Goal: Check status: Check status

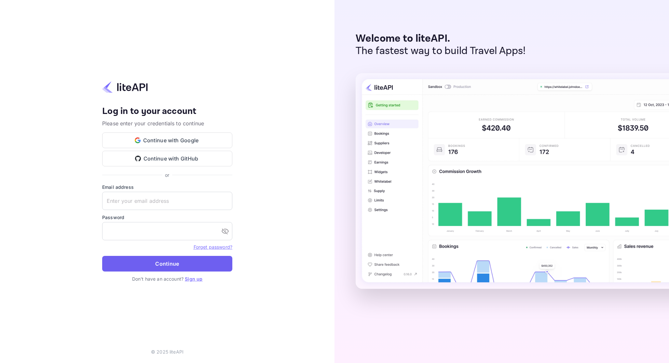
type input "[EMAIL_ADDRESS][DOMAIN_NAME]"
click at [185, 256] on button "Continue" at bounding box center [167, 264] width 130 height 16
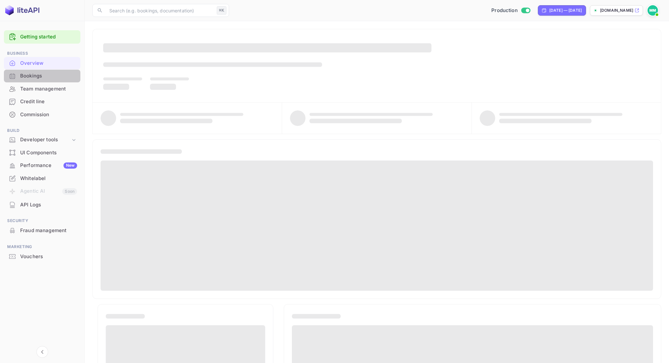
click at [48, 76] on div "Bookings" at bounding box center [48, 75] width 57 height 7
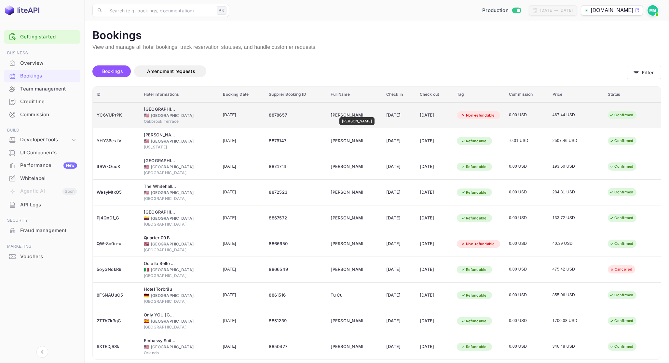
click at [355, 113] on div "Elysha Miracle" at bounding box center [346, 115] width 33 height 10
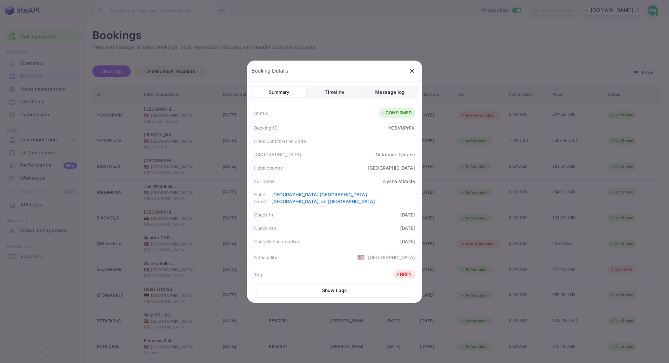
click at [407, 128] on div "YC6VUPrPK" at bounding box center [401, 127] width 27 height 7
copy div "YC6VUPrPK"
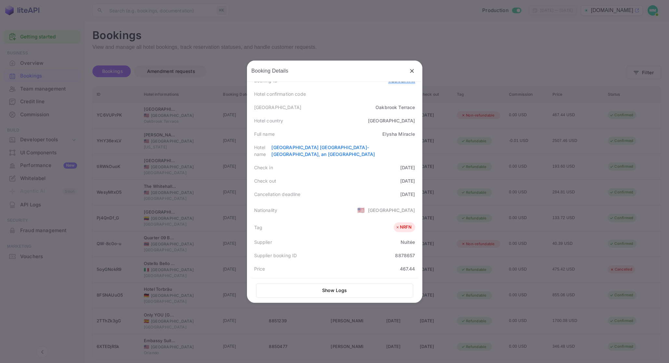
scroll to position [62, 0]
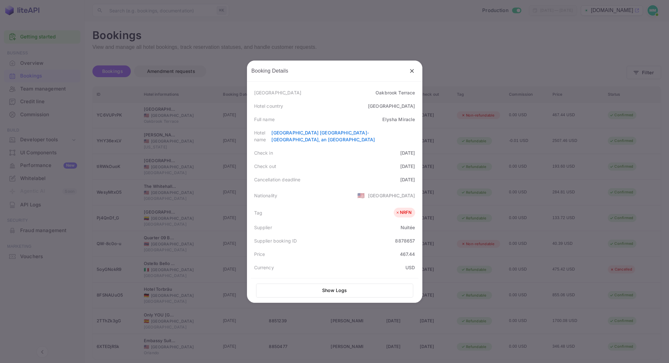
click at [401, 237] on div "8878657" at bounding box center [405, 240] width 20 height 7
copy div "8878657"
